Goal: Information Seeking & Learning: Learn about a topic

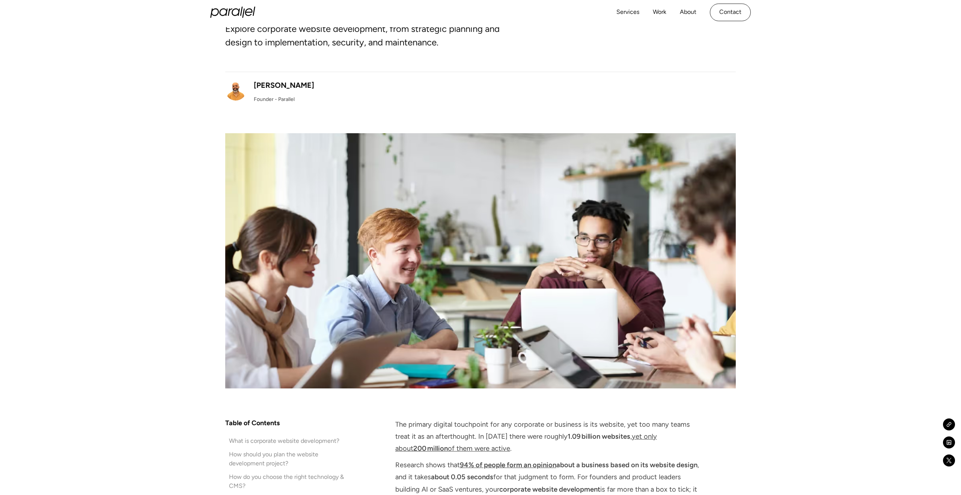
scroll to position [14, 0]
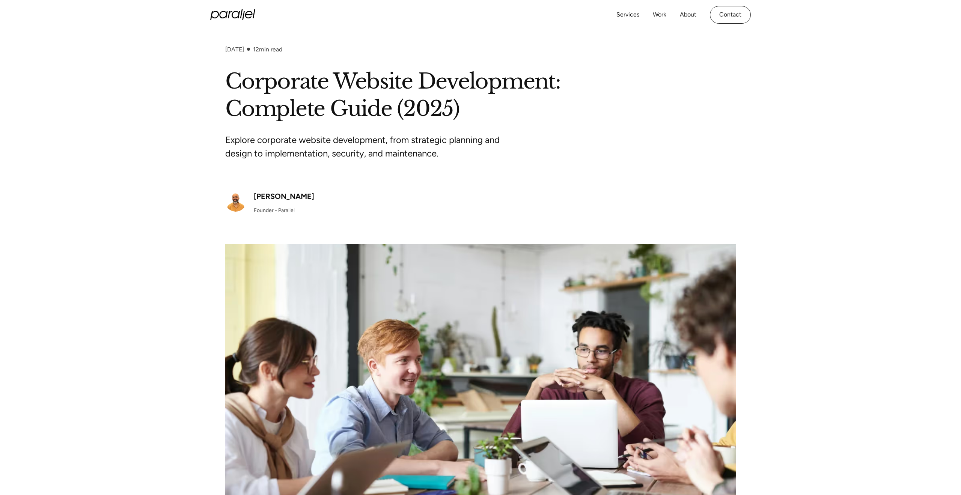
click at [495, 107] on h1 "Corporate Website Development: Complete Guide (2025)" at bounding box center [480, 95] width 510 height 55
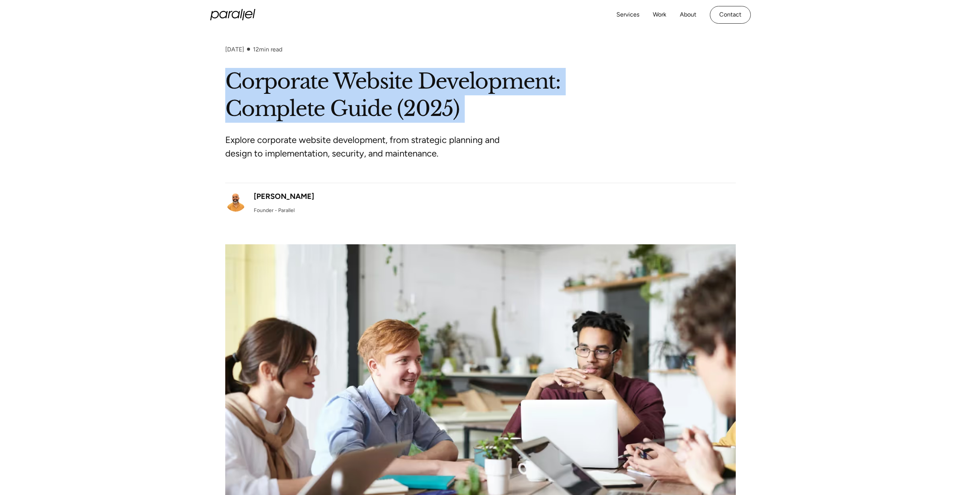
drag, startPoint x: 495, startPoint y: 107, endPoint x: 519, endPoint y: 108, distance: 23.7
click at [495, 107] on h1 "Corporate Website Development: Complete Guide (2025)" at bounding box center [480, 95] width 510 height 55
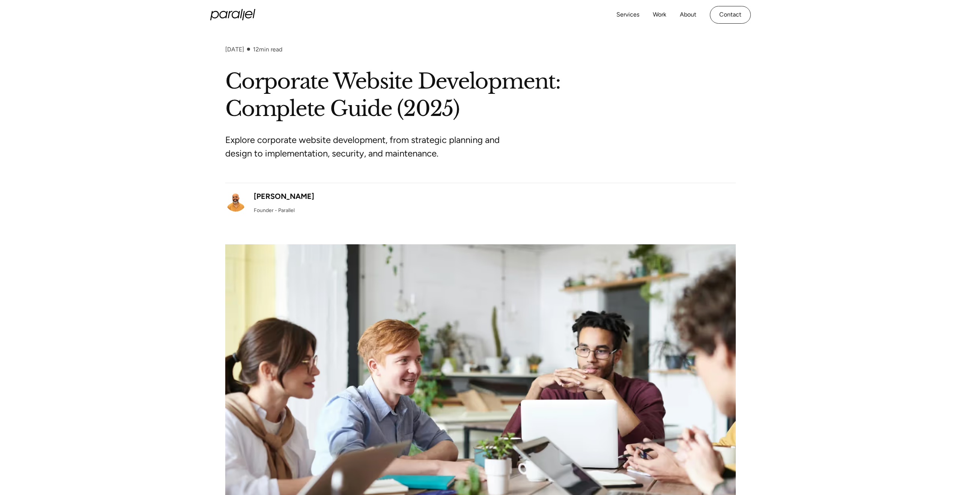
click at [554, 108] on h1 "Corporate Website Development: Complete Guide (2025)" at bounding box center [480, 95] width 510 height 55
click at [504, 116] on h1 "Corporate Website Development: Complete Guide (2025)" at bounding box center [480, 95] width 510 height 55
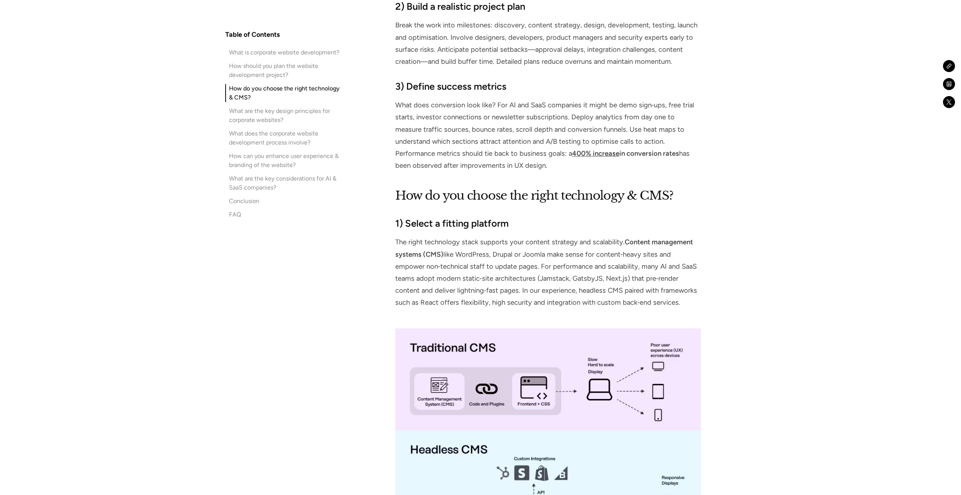
scroll to position [1852, 0]
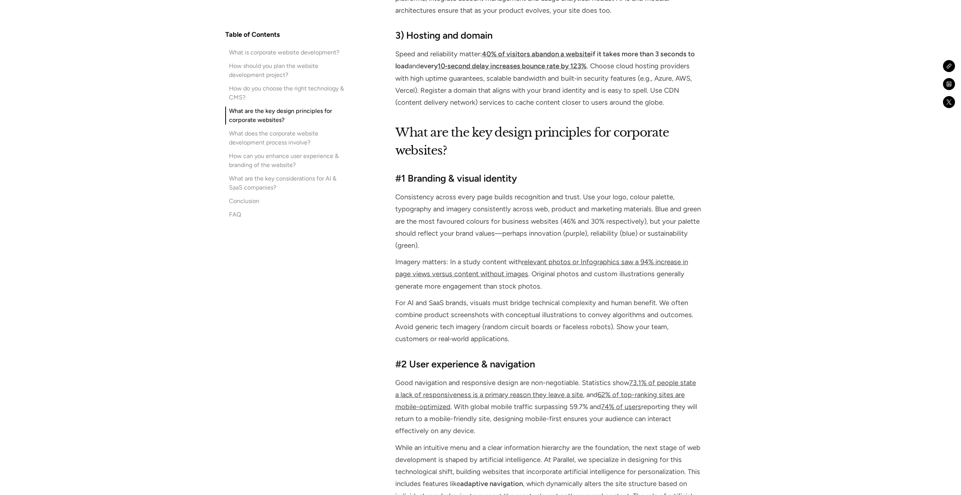
scroll to position [2572, 0]
